Goal: Transaction & Acquisition: Purchase product/service

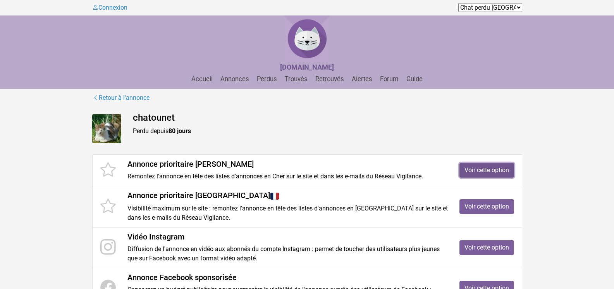
click at [484, 171] on link "Voir cette option" at bounding box center [486, 170] width 55 height 15
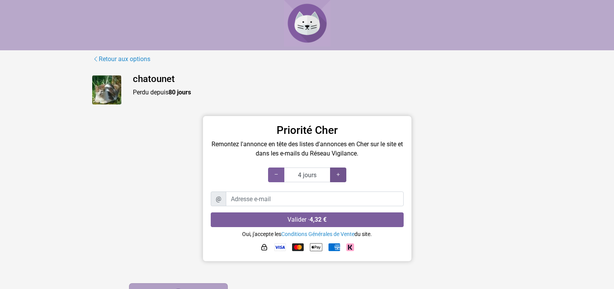
click at [337, 176] on icon at bounding box center [338, 174] width 6 height 7
click at [338, 175] on icon at bounding box center [338, 174] width 6 height 7
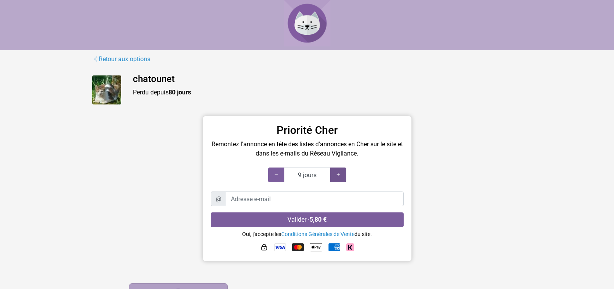
click at [338, 175] on icon at bounding box center [338, 174] width 6 height 7
click at [277, 177] on icon at bounding box center [276, 174] width 6 height 7
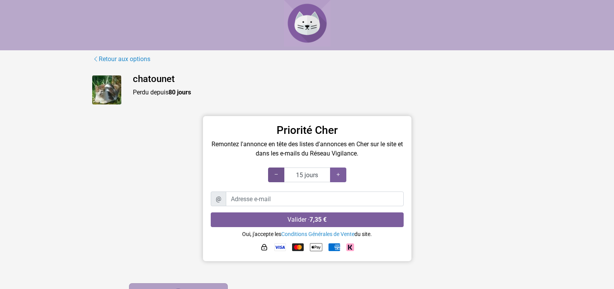
type input "10 jours"
click at [277, 177] on icon at bounding box center [276, 174] width 6 height 7
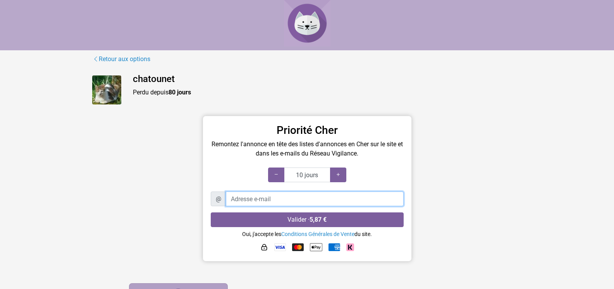
click at [243, 198] on input "Adresse e-mail" at bounding box center [315, 199] width 178 height 15
type input "irene.millerioux@orange.fr"
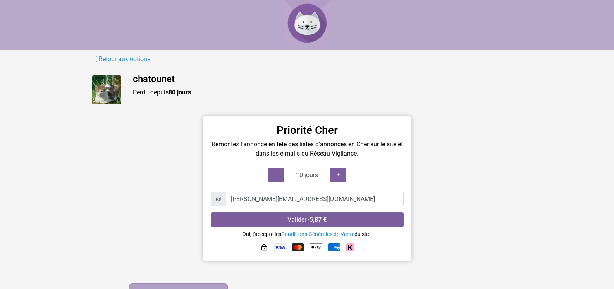
click at [316, 249] on img at bounding box center [316, 247] width 12 height 12
click at [313, 199] on input "irene.millerioux@orange.fr" at bounding box center [315, 199] width 178 height 15
click at [146, 197] on div "Priorité Cher Remontez l'annonce en tête des listes d'annonces en Cher sur le s…" at bounding box center [307, 191] width 442 height 150
drag, startPoint x: 306, startPoint y: 194, endPoint x: 201, endPoint y: 205, distance: 106.3
click at [201, 205] on div "Priorité Cher Remontez l'annonce en tête des listes d'annonces en Cher sur le s…" at bounding box center [307, 191] width 221 height 150
